Goal: Information Seeking & Learning: Learn about a topic

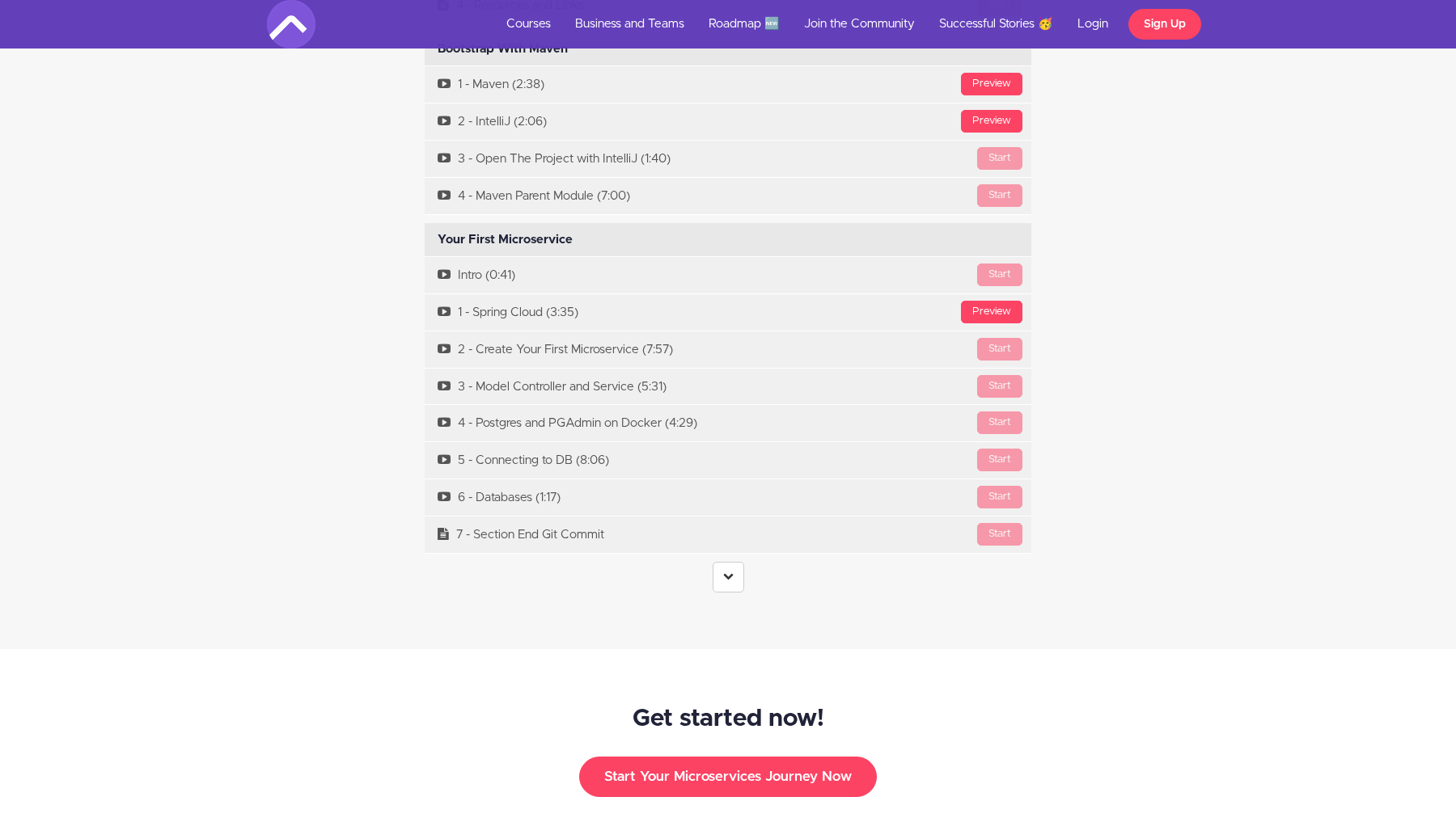
scroll to position [4829, 0]
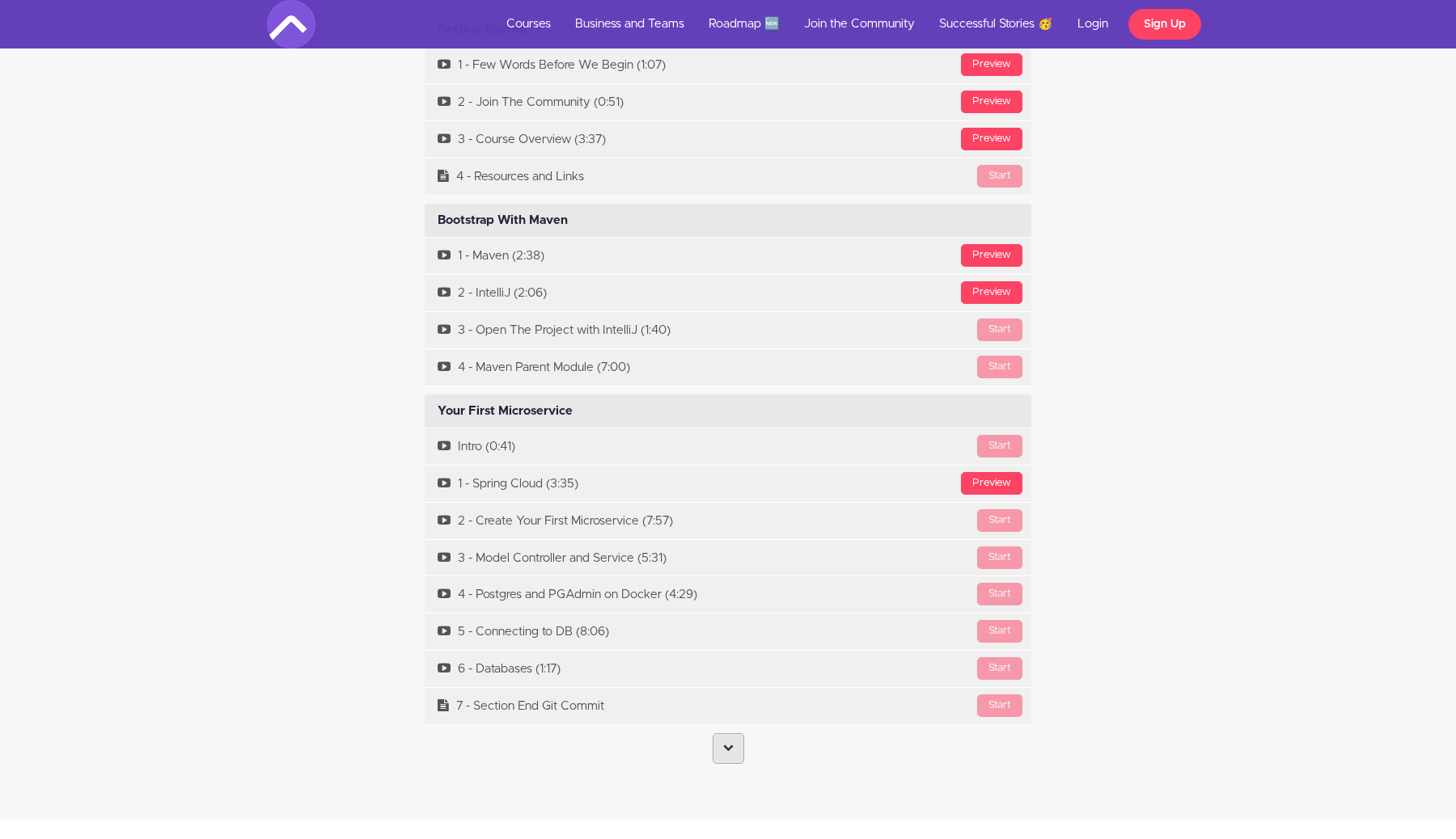
click at [723, 736] on link at bounding box center [728, 749] width 31 height 30
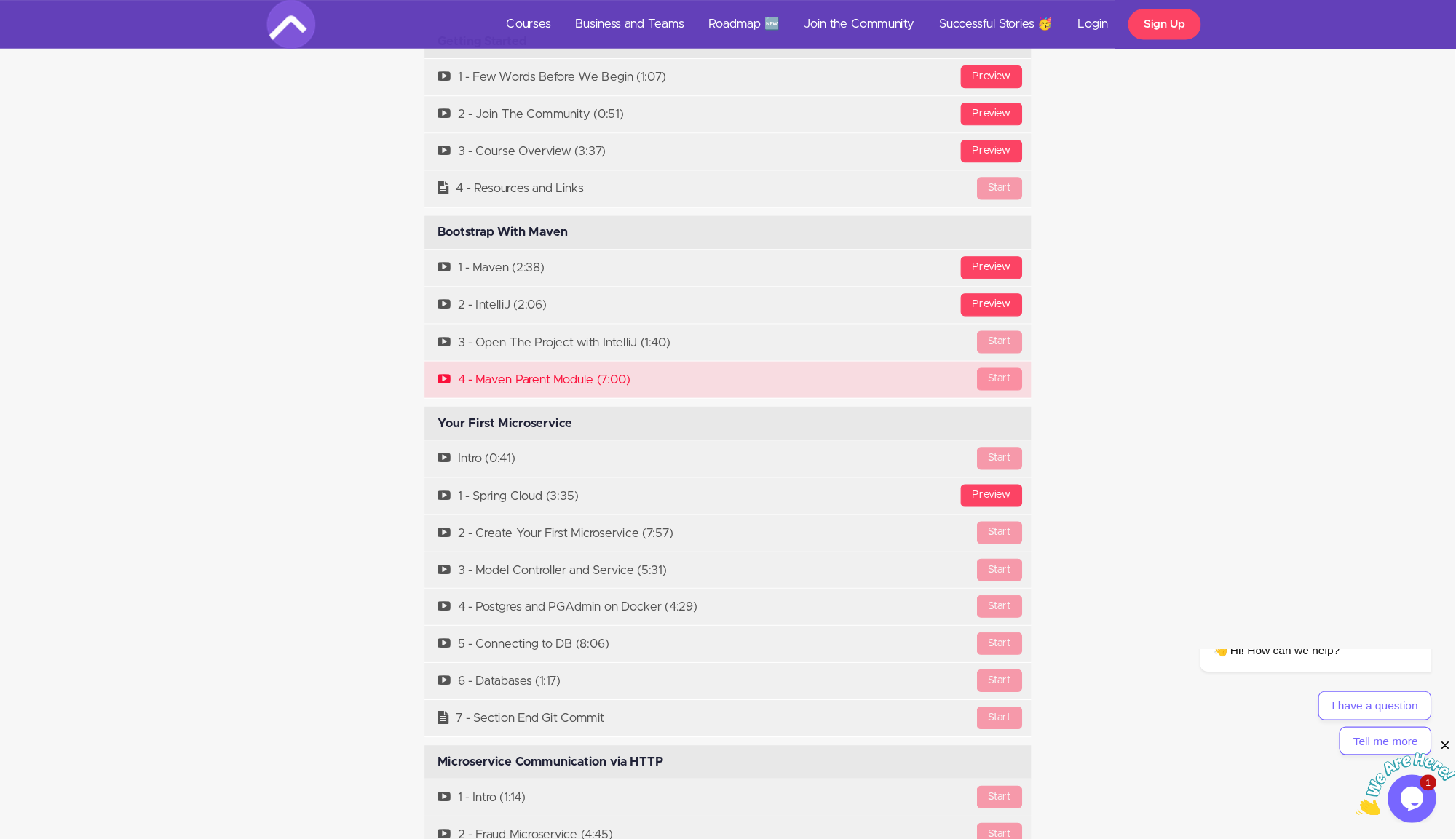
scroll to position [4334, 0]
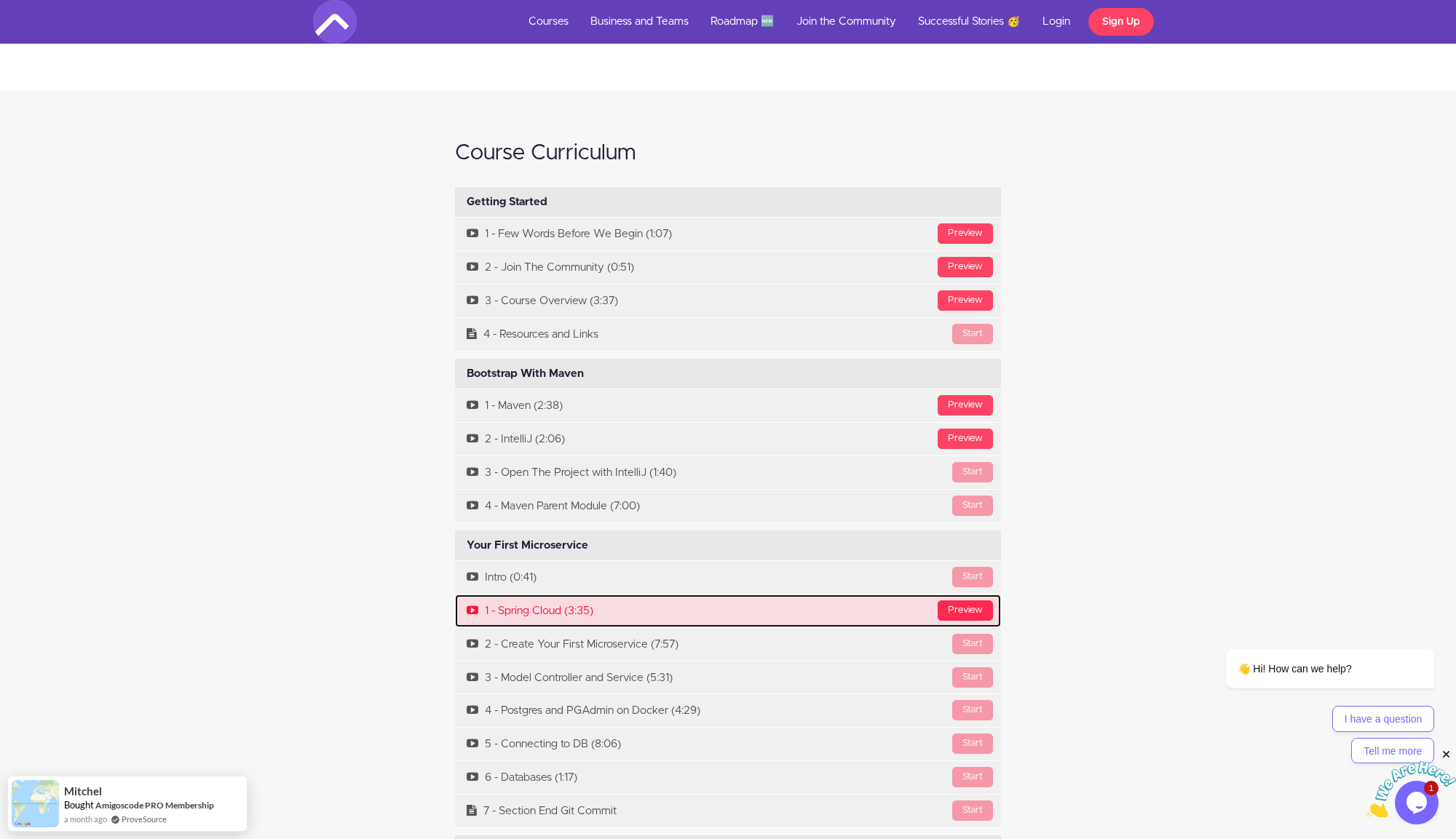
click at [978, 600] on div "Preview" at bounding box center [965, 611] width 56 height 21
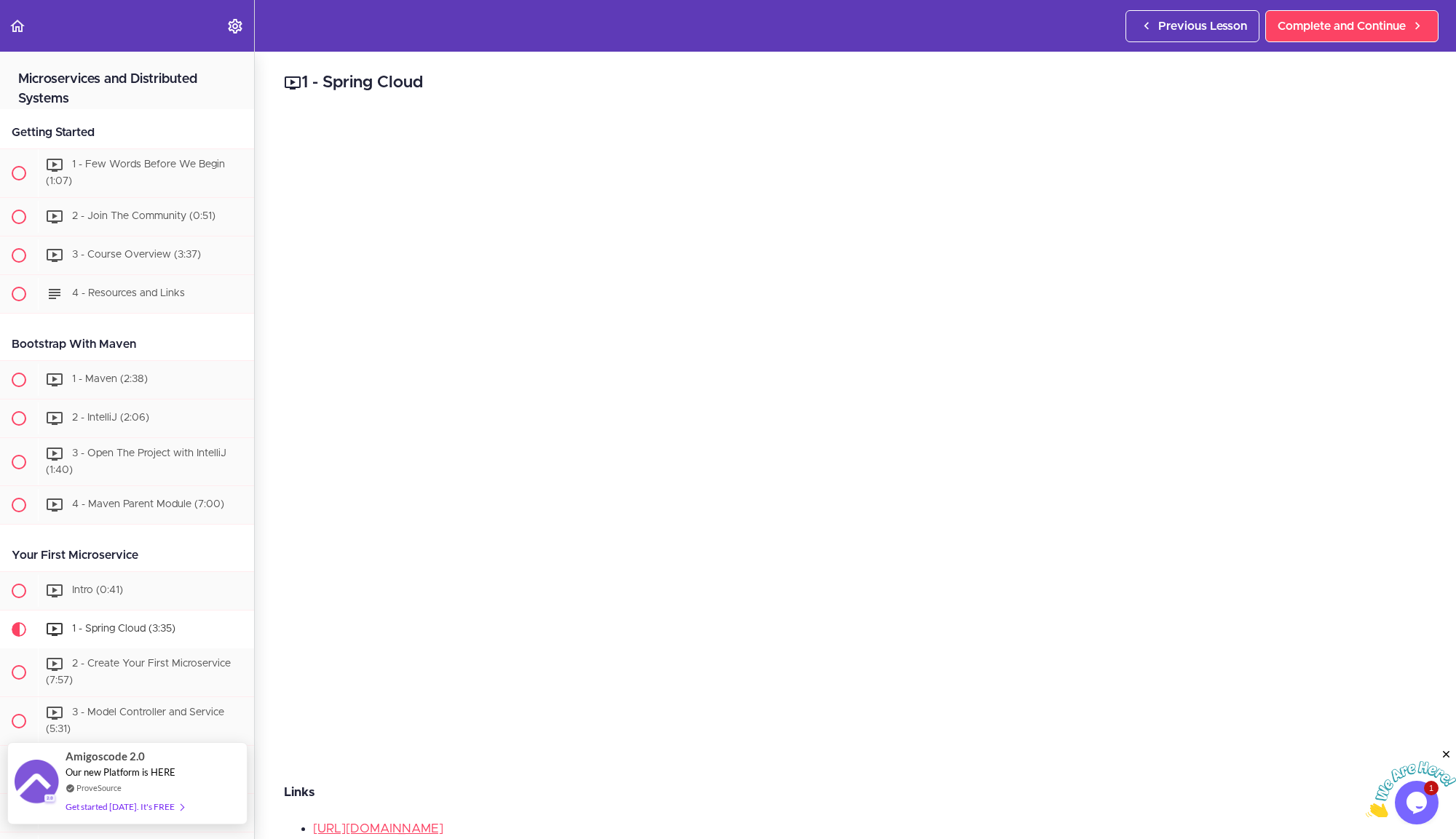
click at [109, 807] on div "Get started [DATE]. It's FREE" at bounding box center [125, 807] width 118 height 17
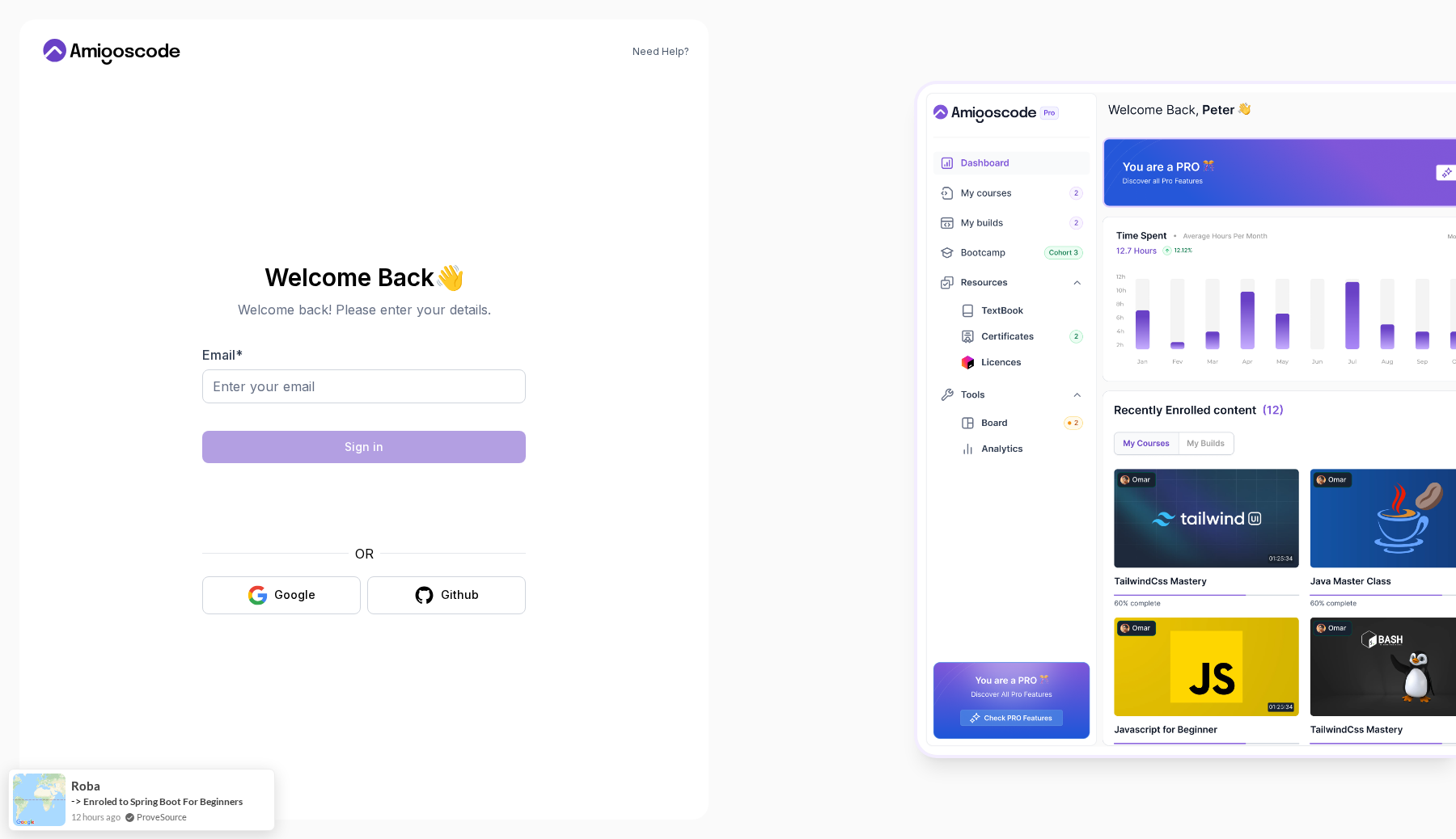
click at [133, 49] on icon at bounding box center [129, 52] width 9 height 10
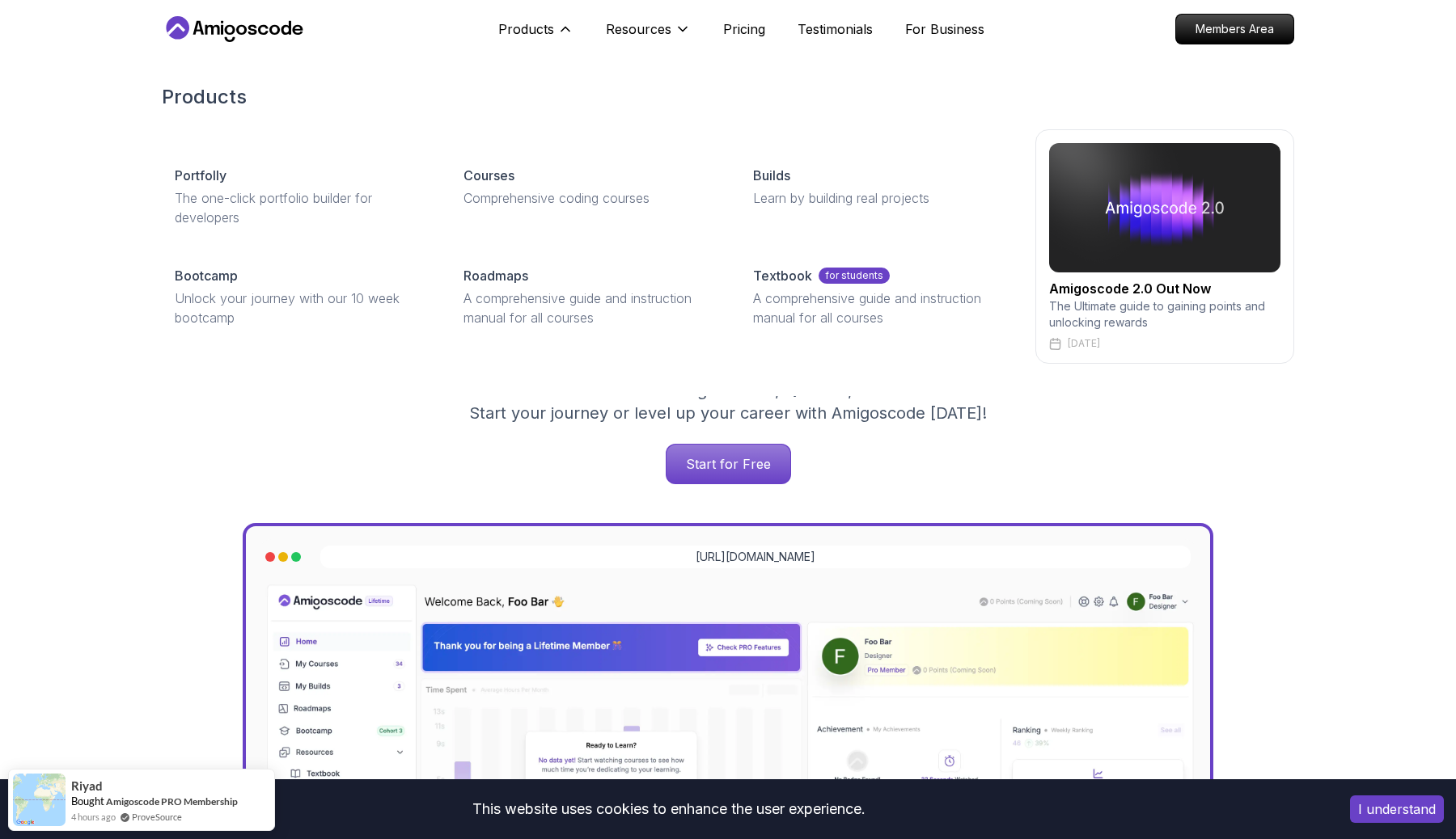
click at [1163, 295] on h2 "Amigoscode 2.0 Out Now" at bounding box center [1164, 289] width 231 height 19
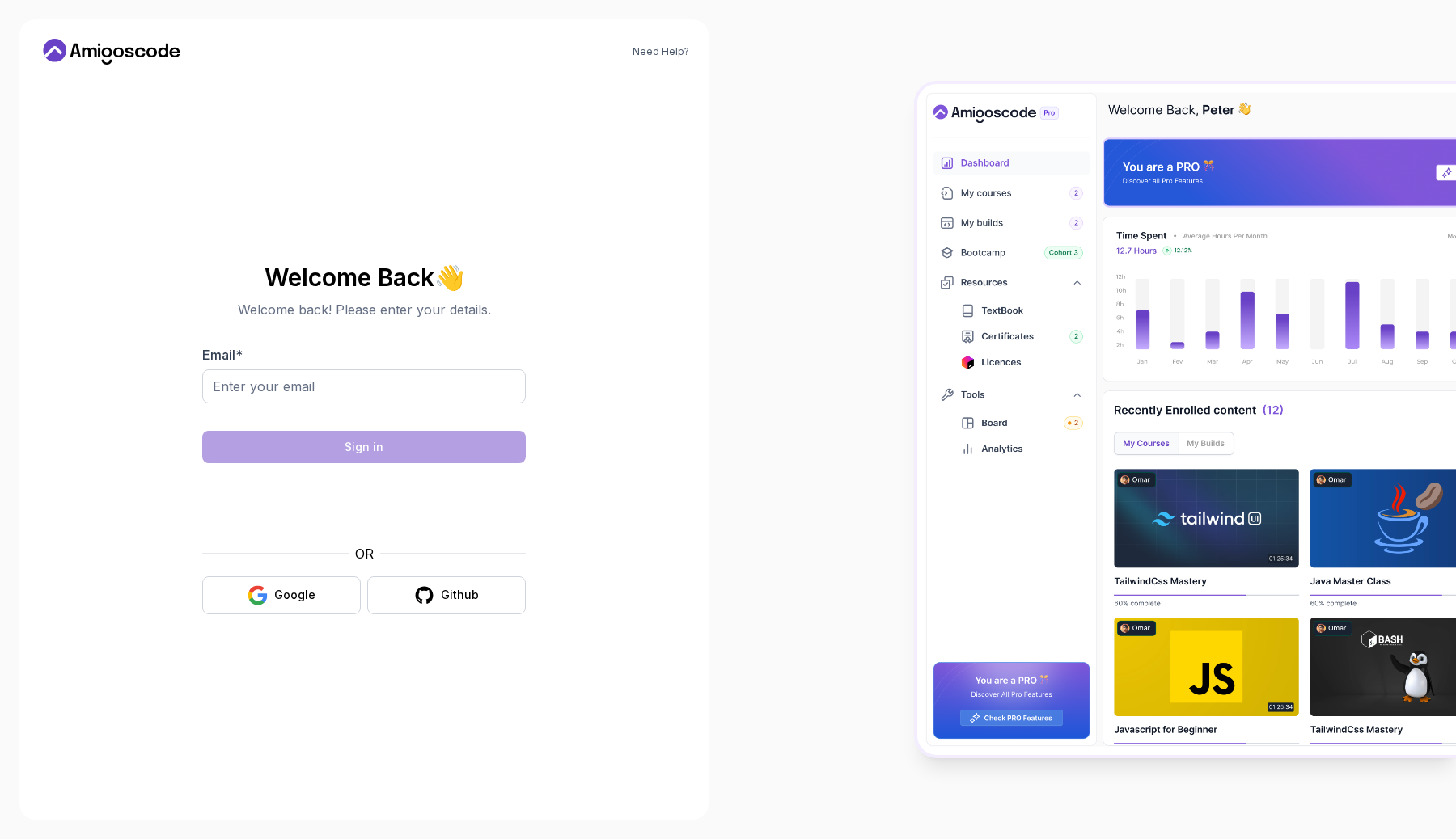
click at [75, 55] on icon at bounding box center [111, 51] width 145 height 26
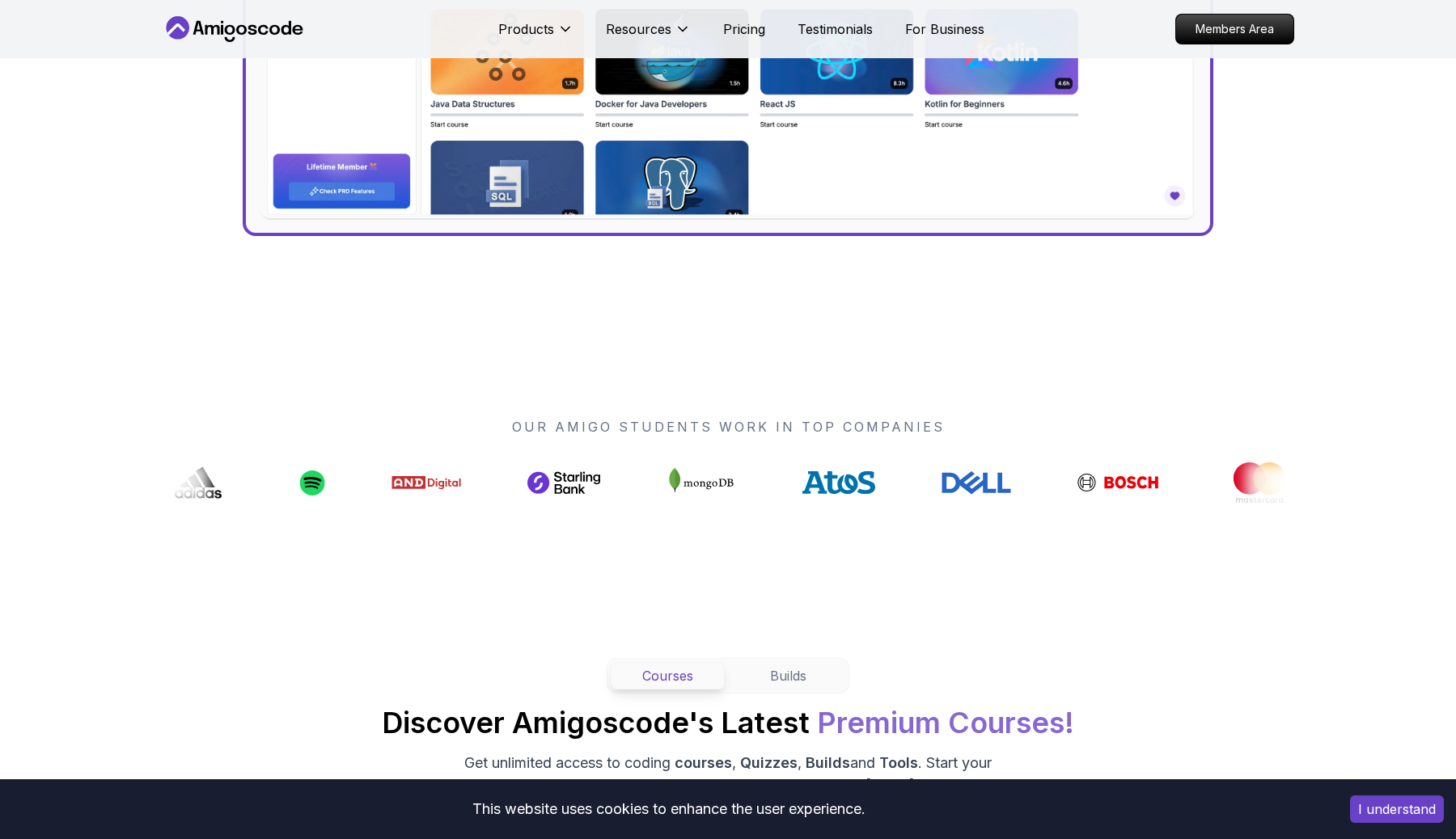
scroll to position [1021, 0]
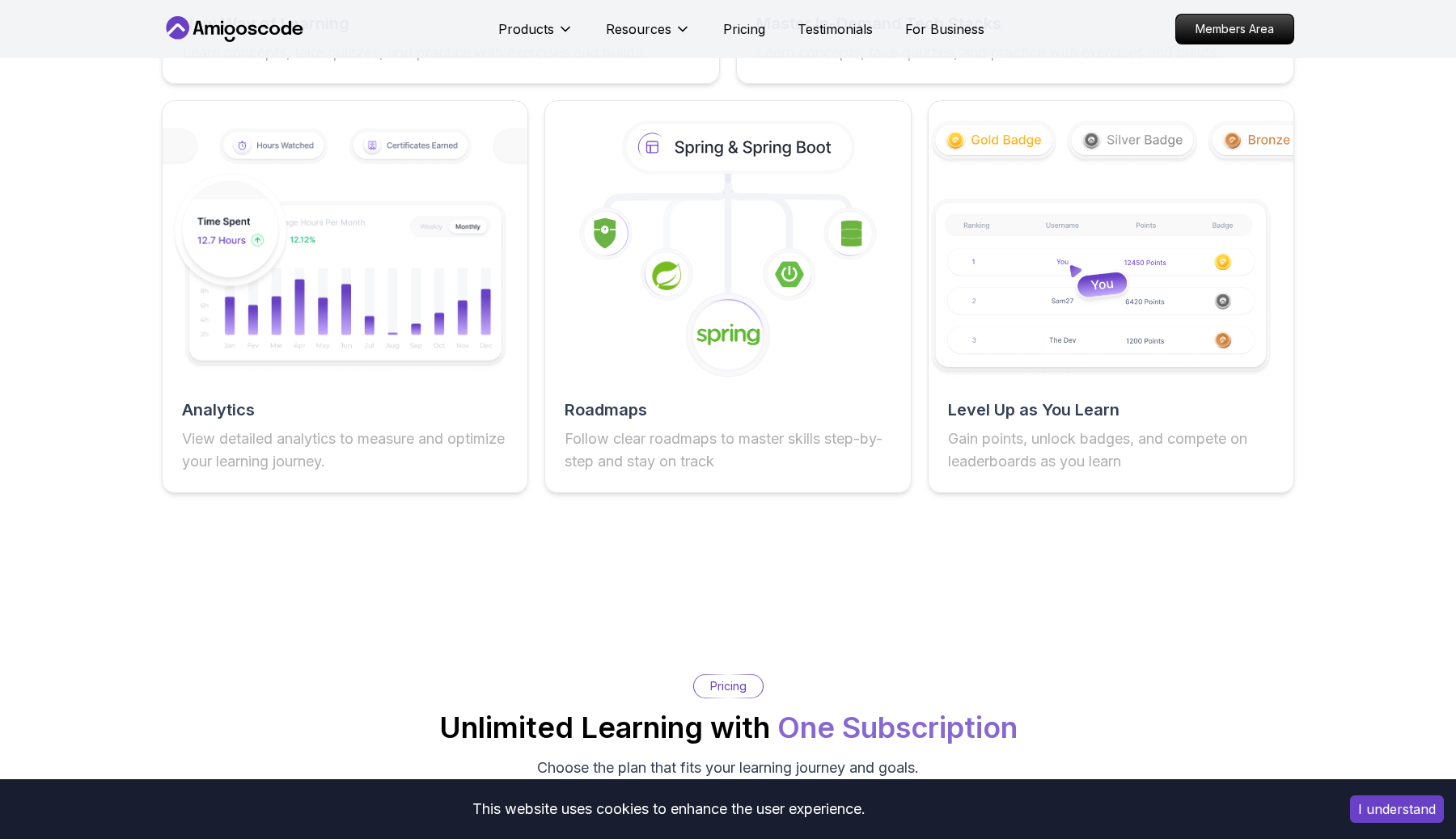
scroll to position [2917, 0]
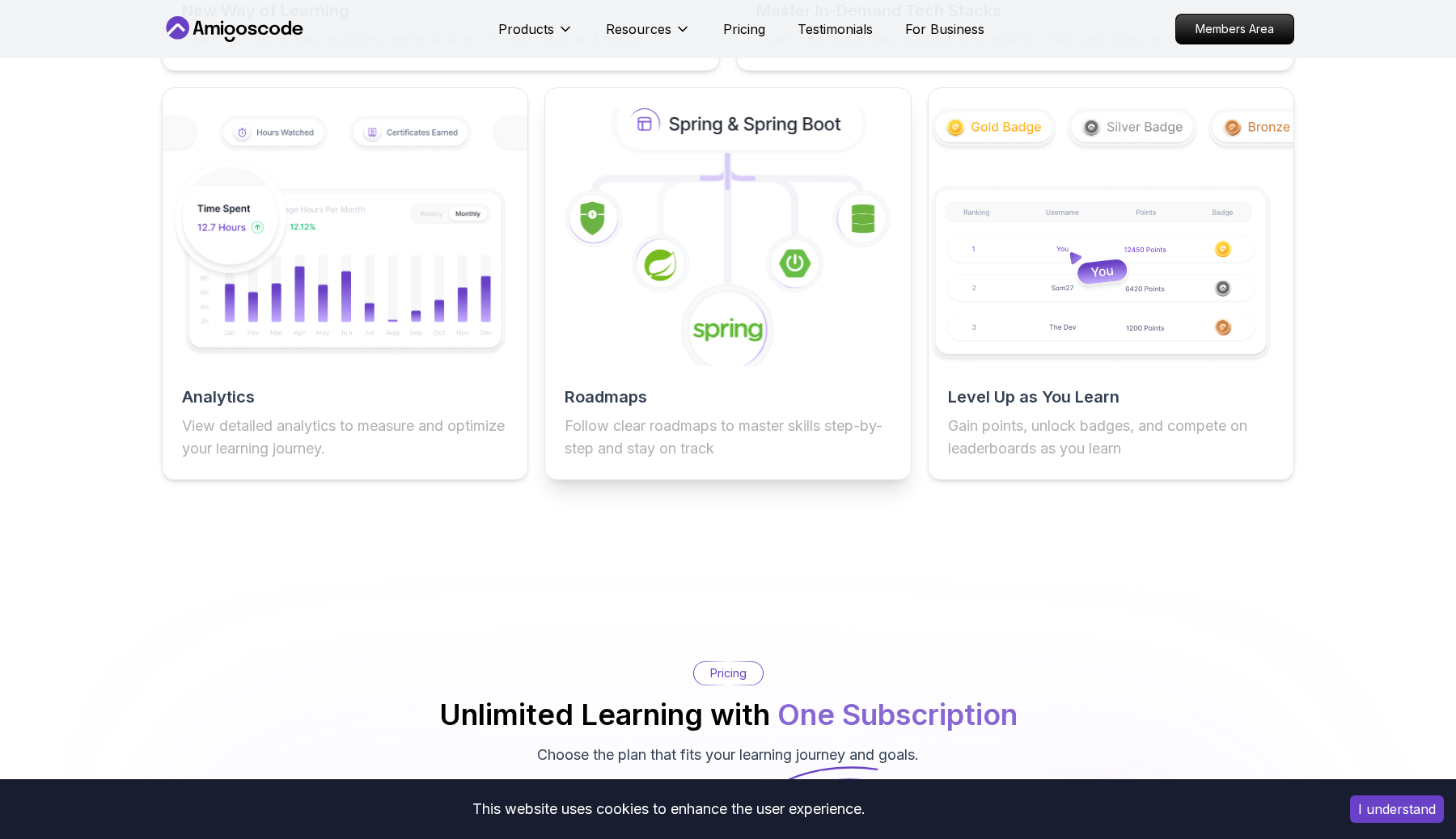
click at [687, 320] on icon at bounding box center [728, 331] width 95 height 95
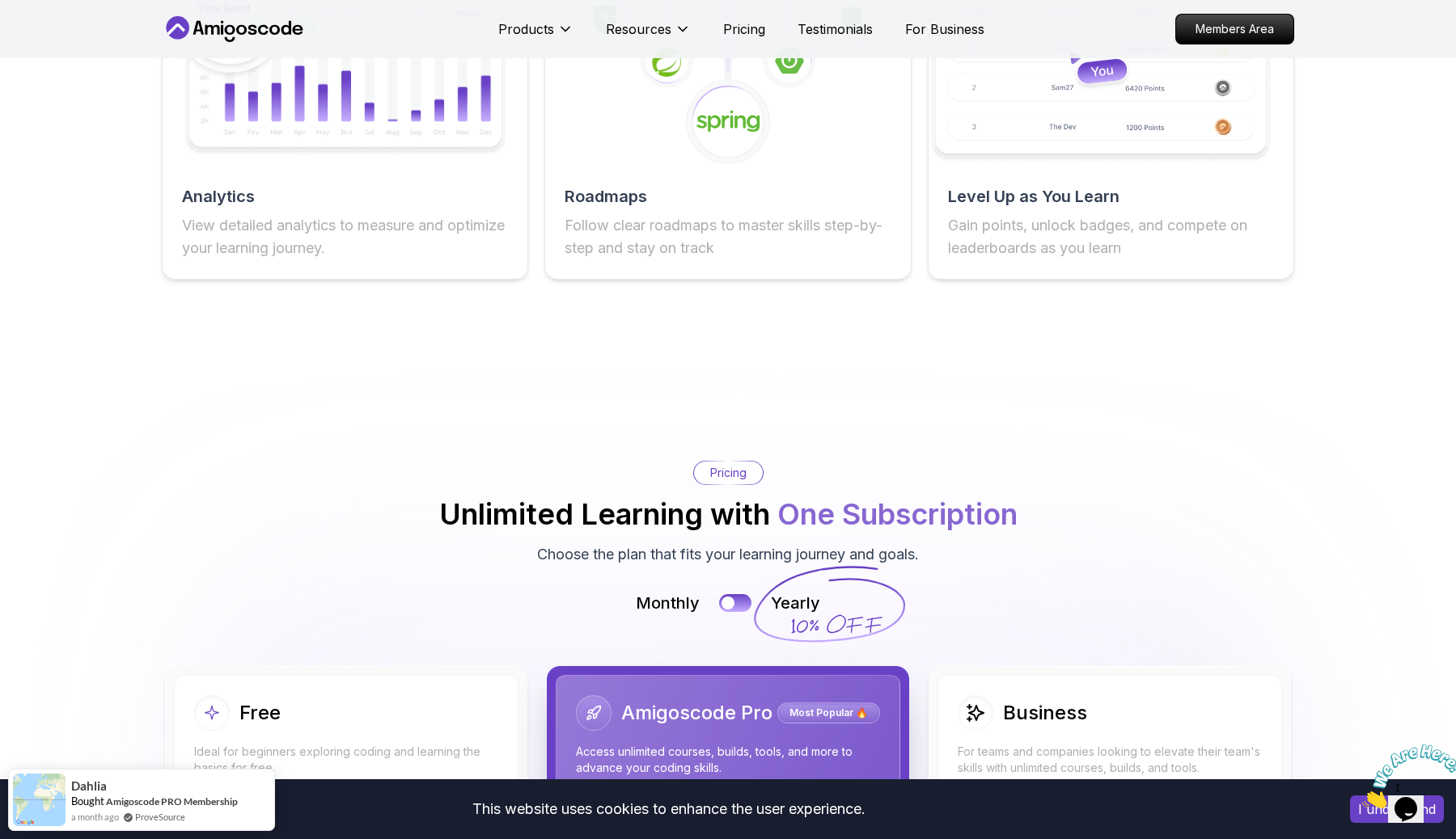
scroll to position [3093, 0]
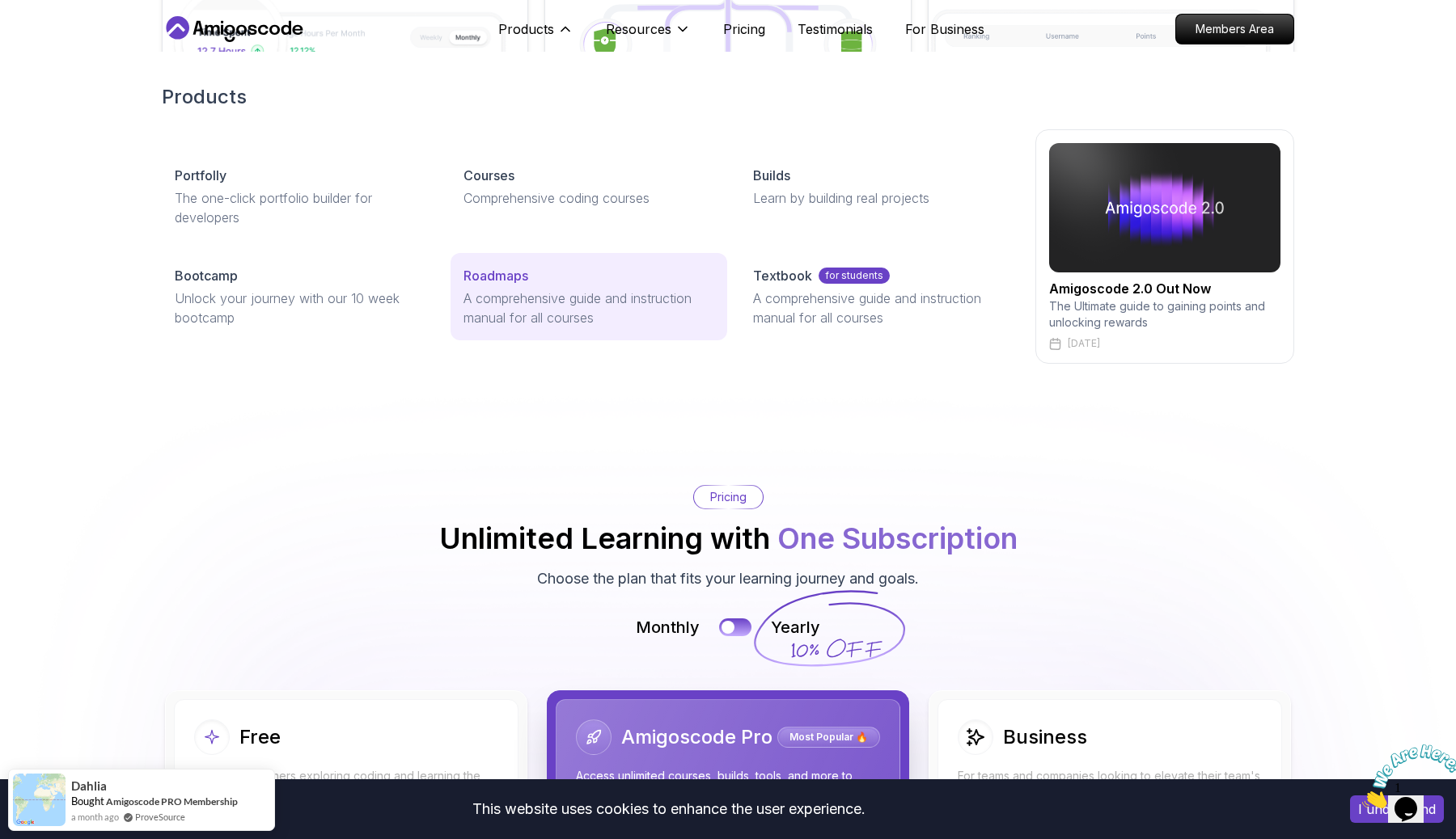
click at [527, 282] on p "Roadmaps" at bounding box center [496, 276] width 65 height 19
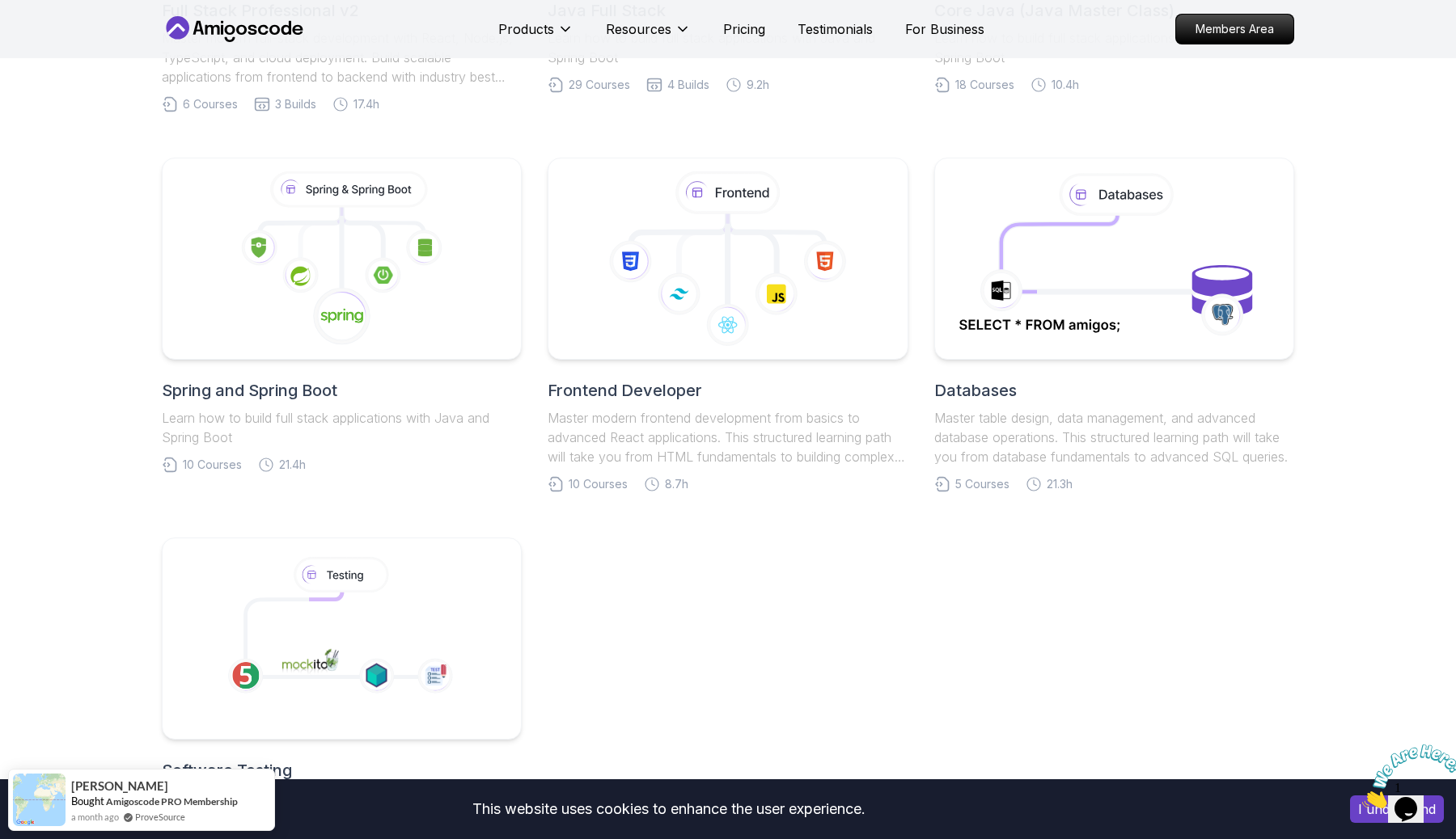
scroll to position [559, 0]
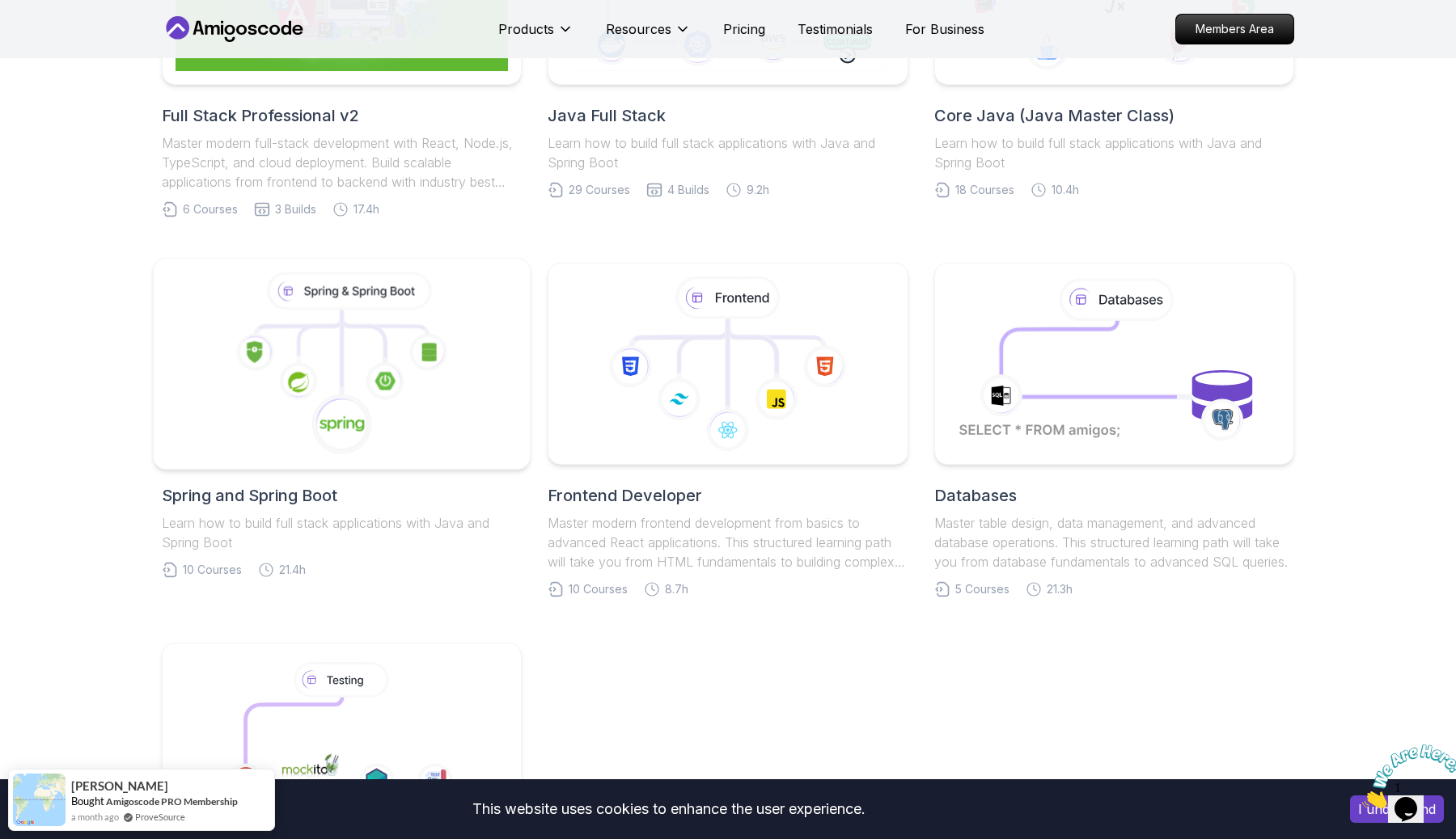
click at [450, 420] on icon at bounding box center [342, 364] width 350 height 183
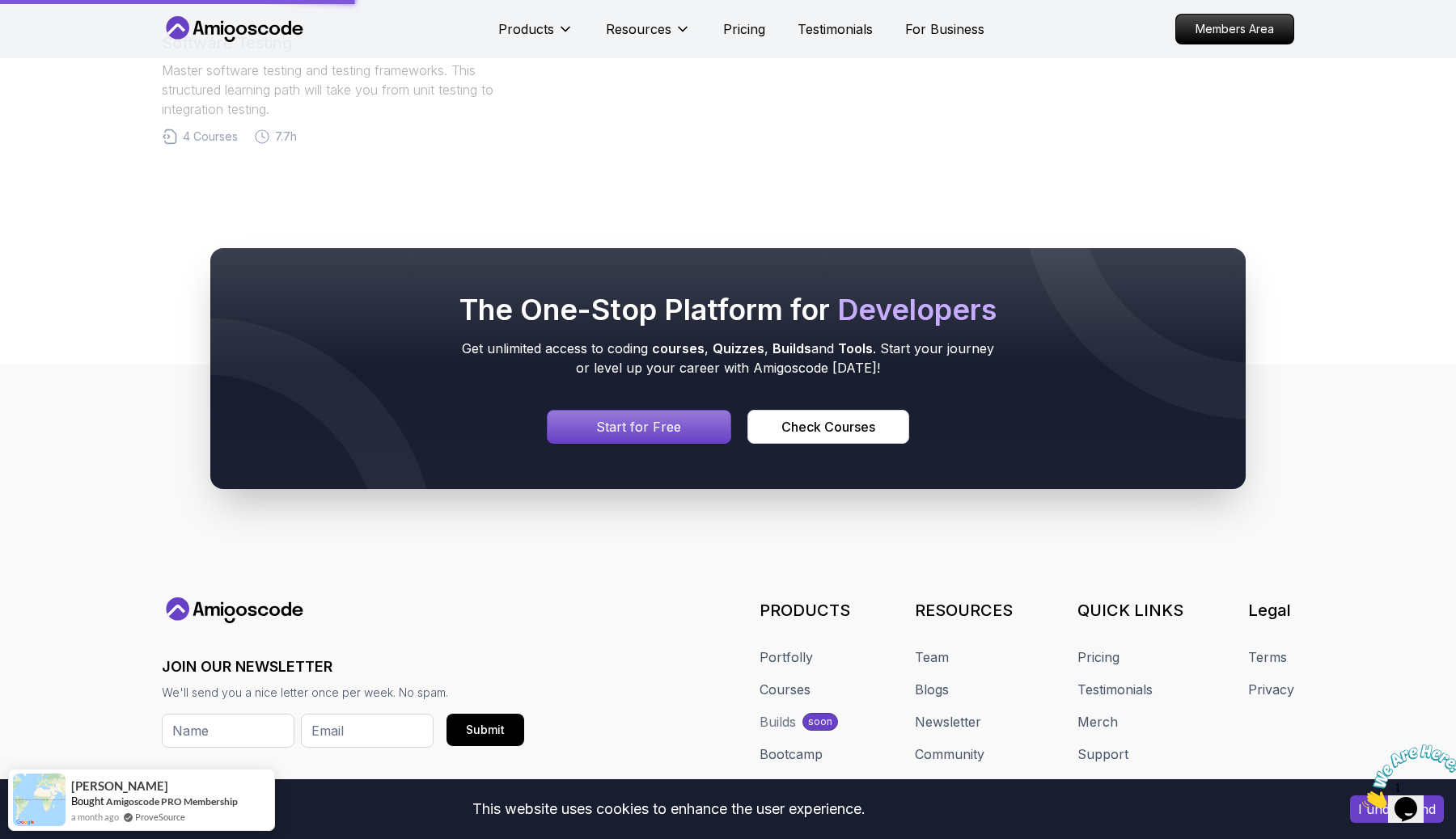
scroll to position [1563, 0]
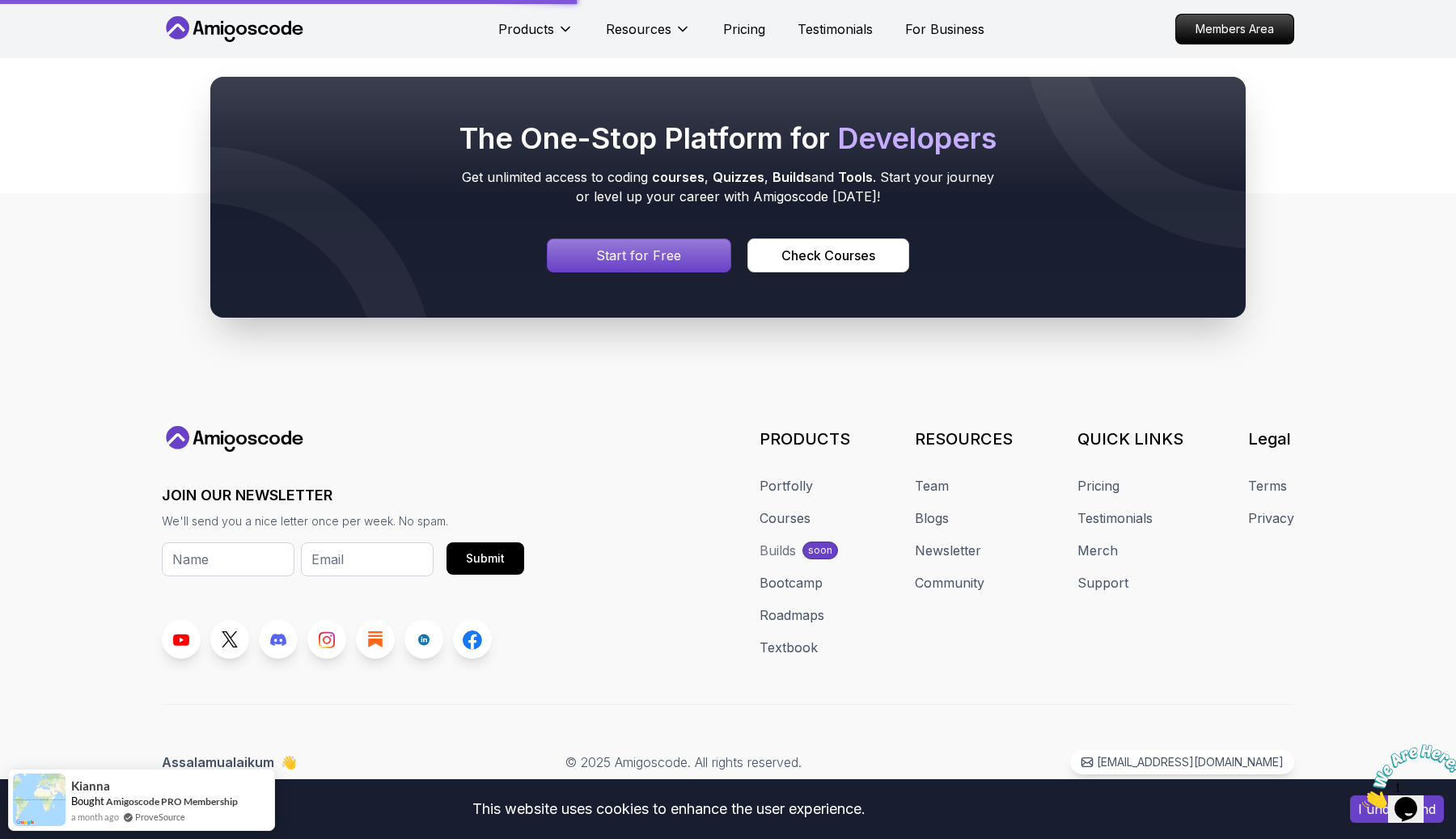
click at [1405, 805] on img at bounding box center [1412, 776] width 101 height 64
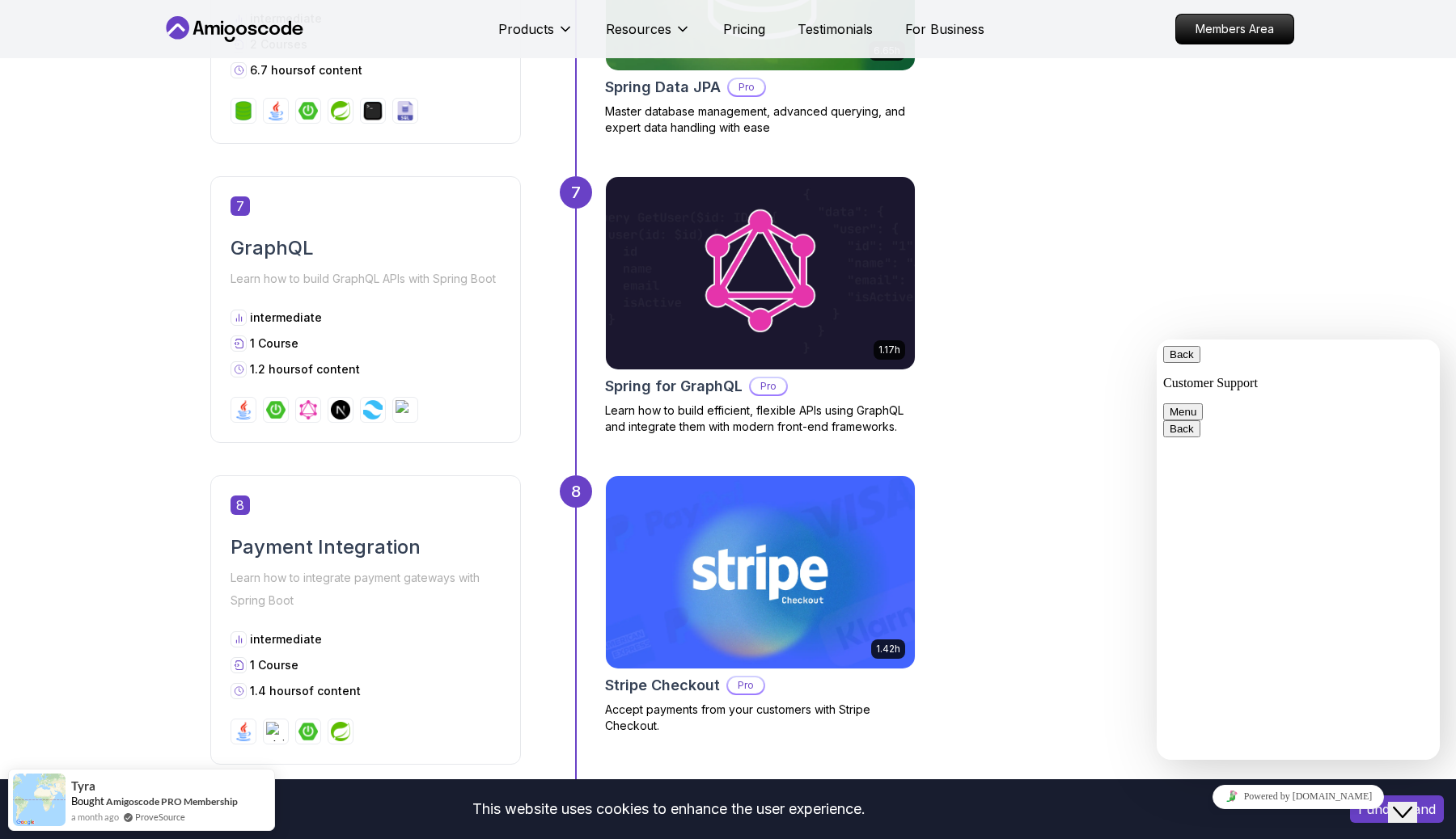
scroll to position [108, 0]
